Goal: Complete application form

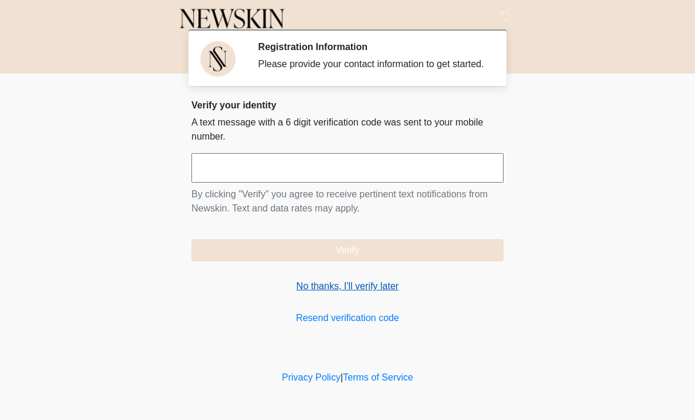
click at [315, 293] on link "No thanks, I'll verify later" at bounding box center [347, 286] width 312 height 14
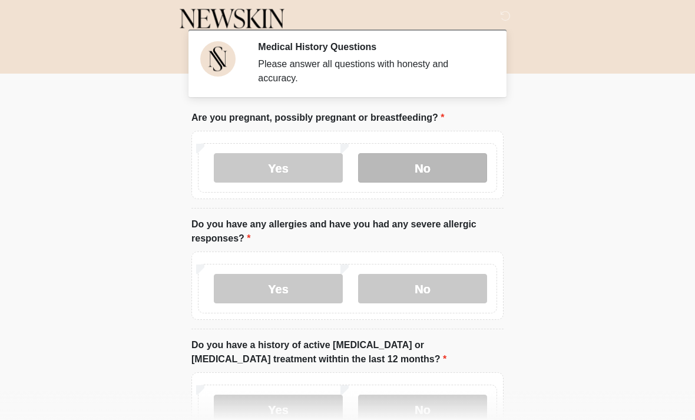
click at [423, 167] on label "No" at bounding box center [422, 167] width 129 height 29
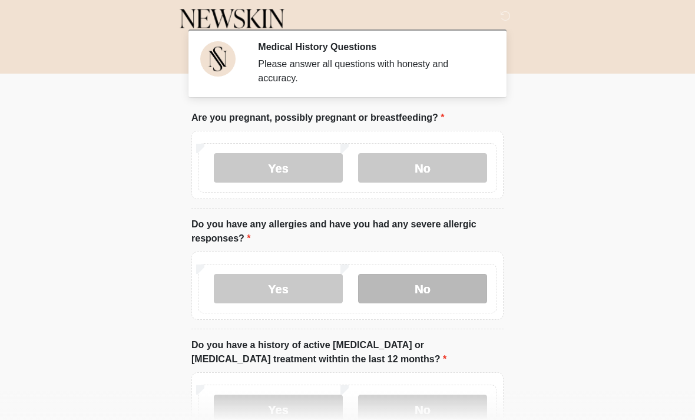
click at [448, 282] on label "No" at bounding box center [422, 288] width 129 height 29
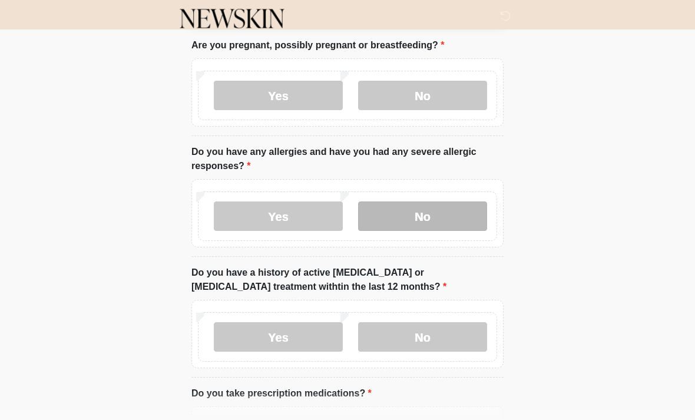
scroll to position [73, 0]
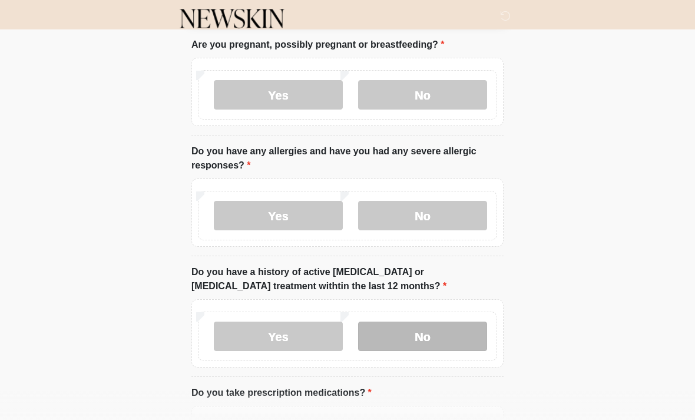
click at [446, 325] on label "No" at bounding box center [422, 336] width 129 height 29
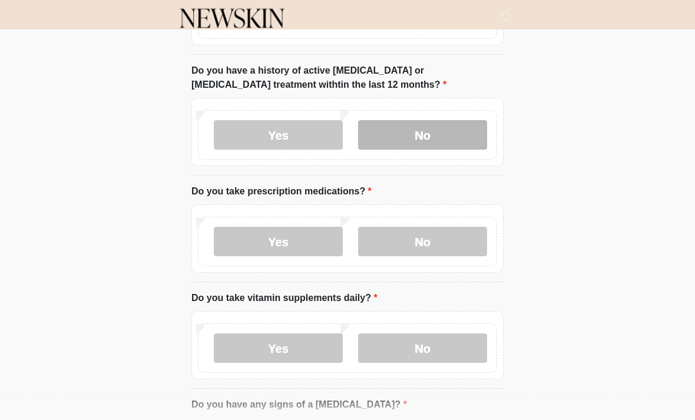
scroll to position [279, 0]
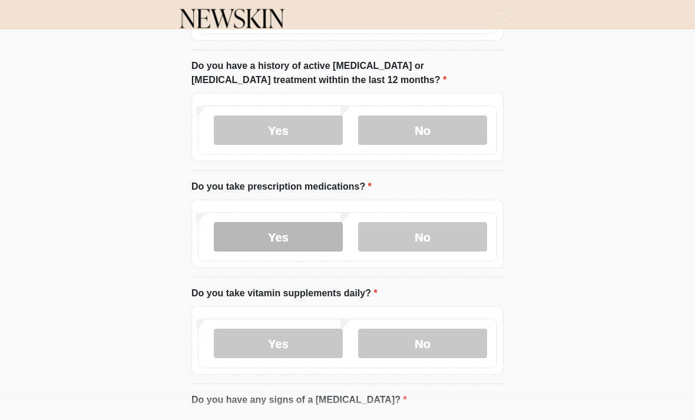
click at [300, 241] on label "Yes" at bounding box center [278, 236] width 129 height 29
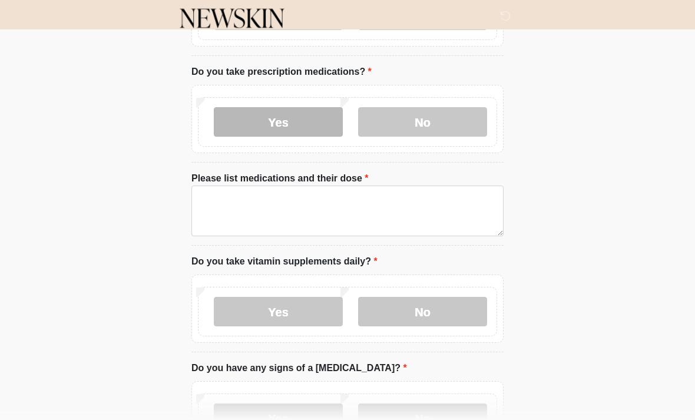
scroll to position [389, 0]
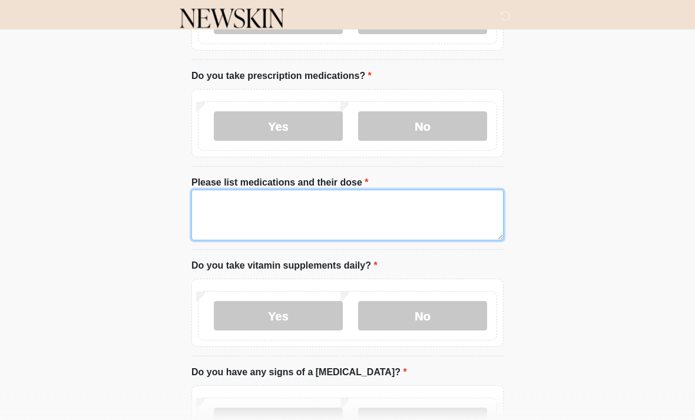
click at [412, 212] on textarea "Please list medications and their dose" at bounding box center [347, 215] width 312 height 51
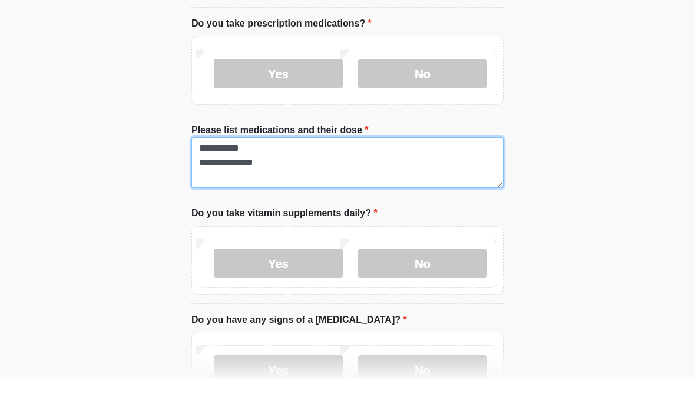
scroll to position [421, 0]
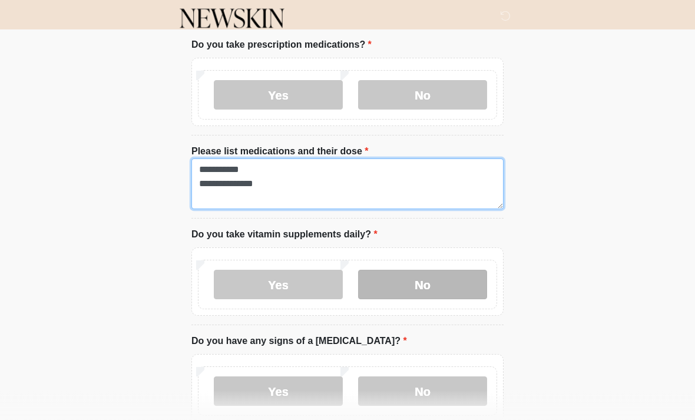
type textarea "**********"
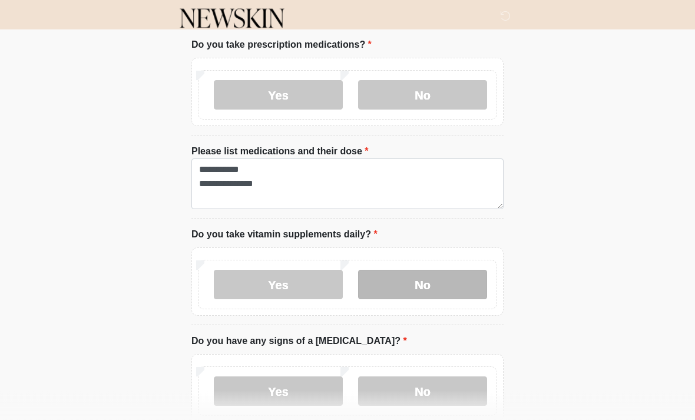
click at [466, 280] on label "No" at bounding box center [422, 284] width 129 height 29
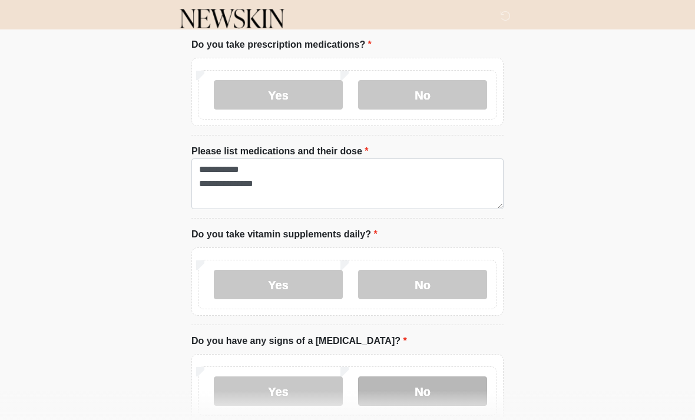
click at [440, 392] on label "No" at bounding box center [422, 390] width 129 height 29
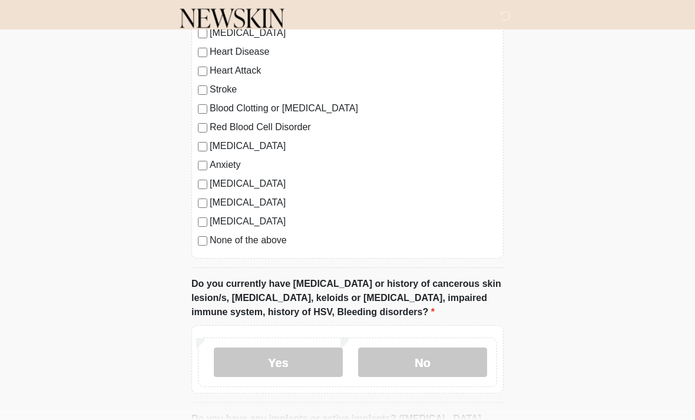
scroll to position [876, 0]
click at [453, 352] on label "No" at bounding box center [422, 361] width 129 height 29
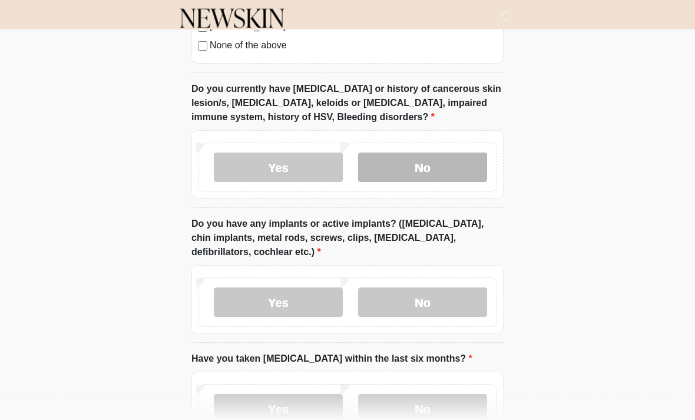
scroll to position [1071, 0]
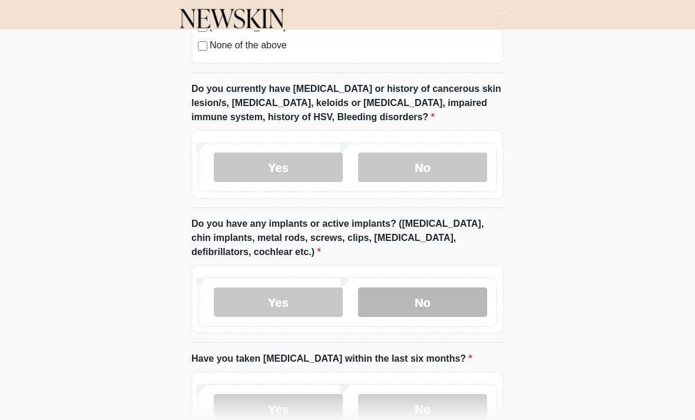
click at [459, 292] on label "No" at bounding box center [422, 301] width 129 height 29
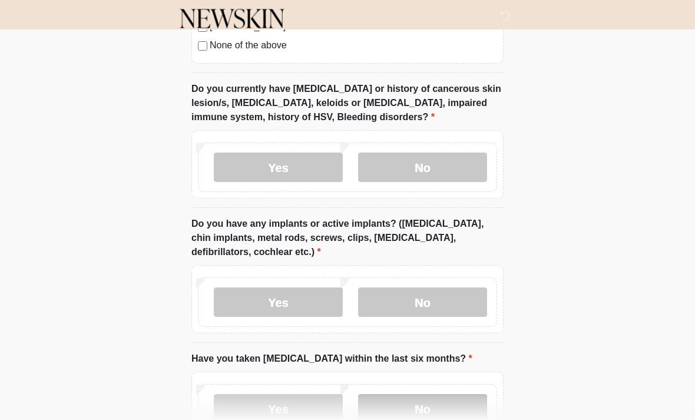
click at [424, 412] on label "No" at bounding box center [422, 408] width 129 height 29
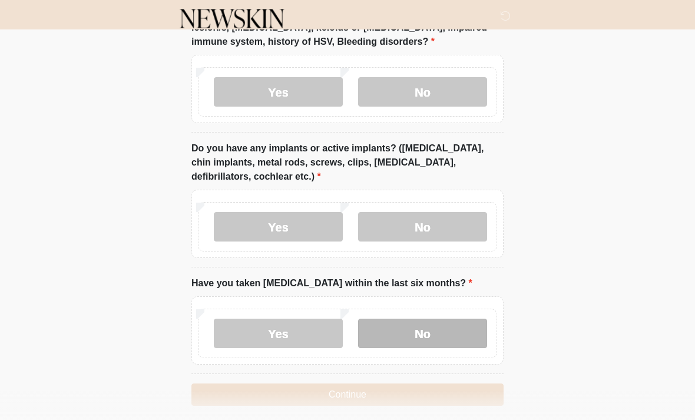
scroll to position [1156, 0]
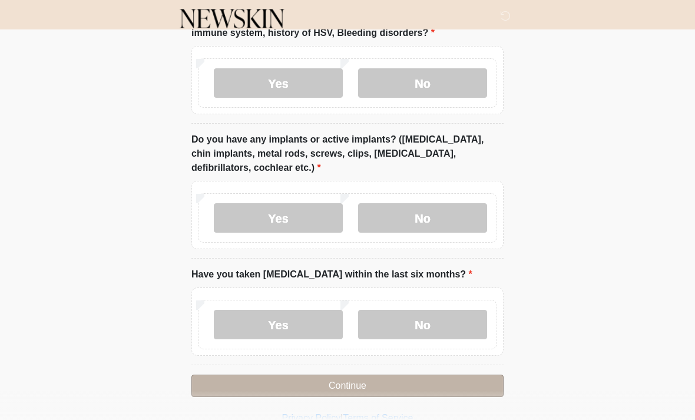
click at [403, 381] on button "Continue" at bounding box center [347, 386] width 312 height 22
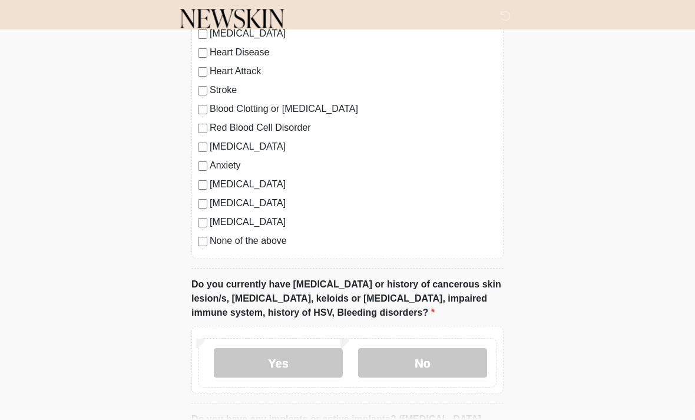
scroll to position [915, 0]
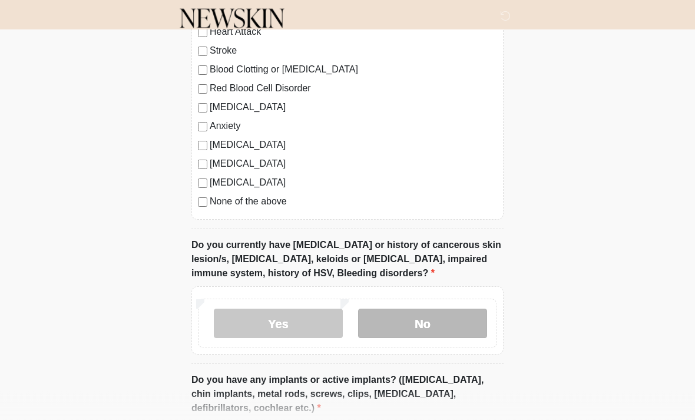
click at [458, 316] on label "No" at bounding box center [422, 323] width 129 height 29
click at [471, 310] on label "No" at bounding box center [422, 323] width 129 height 29
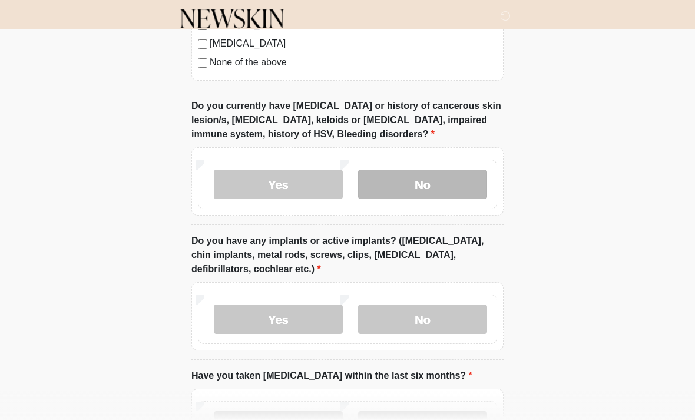
scroll to position [1156, 0]
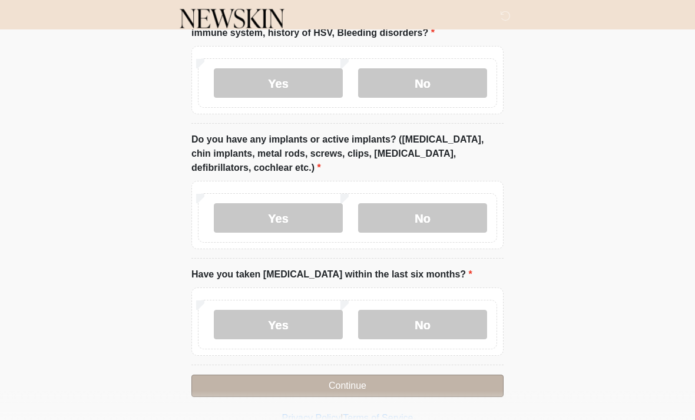
click at [449, 380] on button "Continue" at bounding box center [347, 386] width 312 height 22
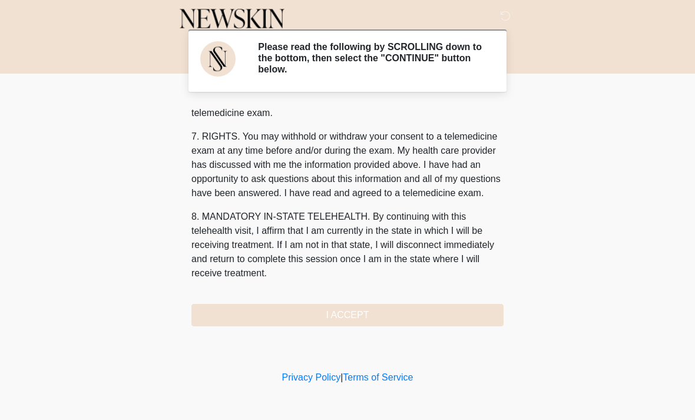
scroll to position [499, 0]
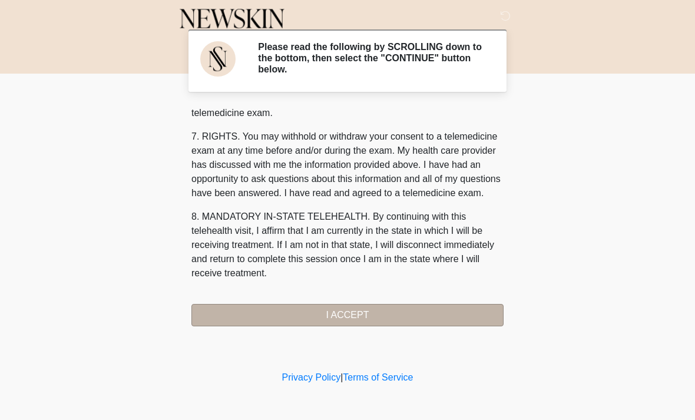
click at [399, 308] on button "I ACCEPT" at bounding box center [347, 315] width 312 height 22
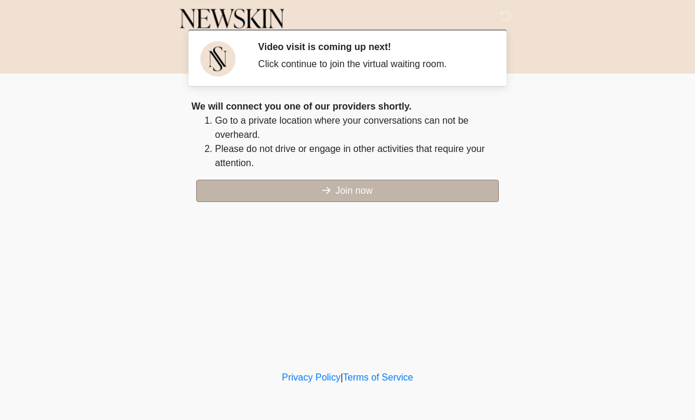
click at [448, 188] on button "Join now" at bounding box center [347, 191] width 303 height 22
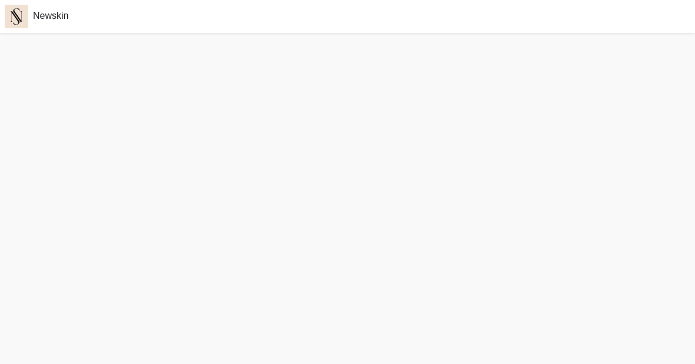
scroll to position [4, 0]
